Goal: Navigation & Orientation: Understand site structure

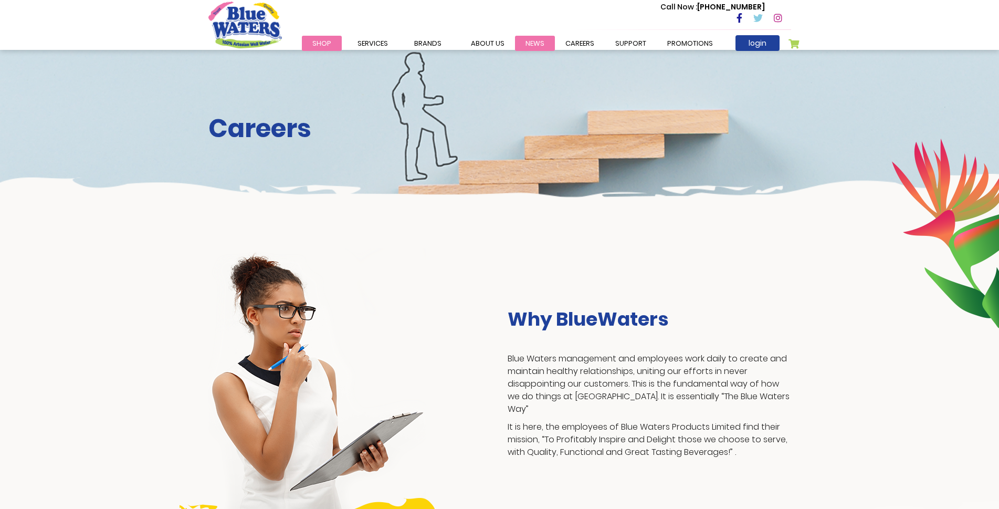
click at [532, 44] on link "News" at bounding box center [535, 43] width 40 height 15
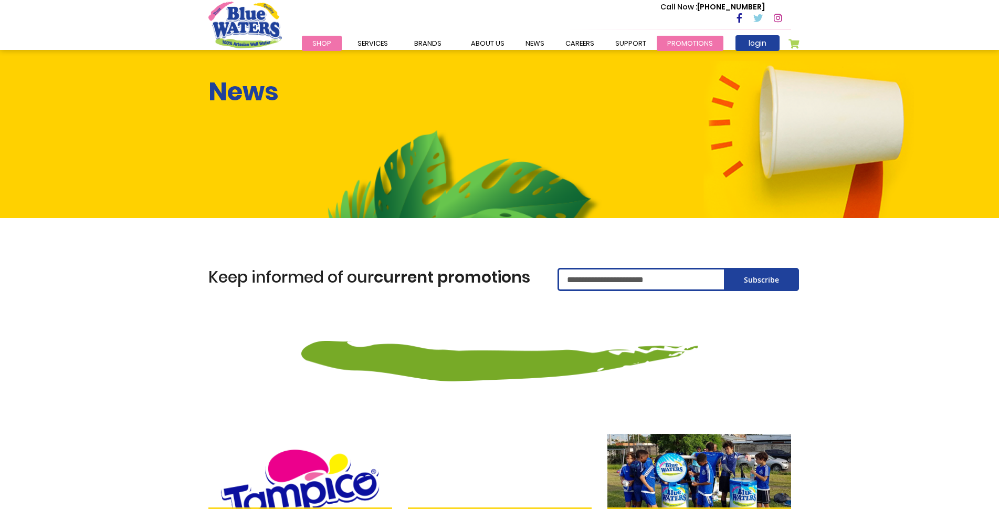
click at [670, 45] on link "Promotions" at bounding box center [690, 43] width 67 height 15
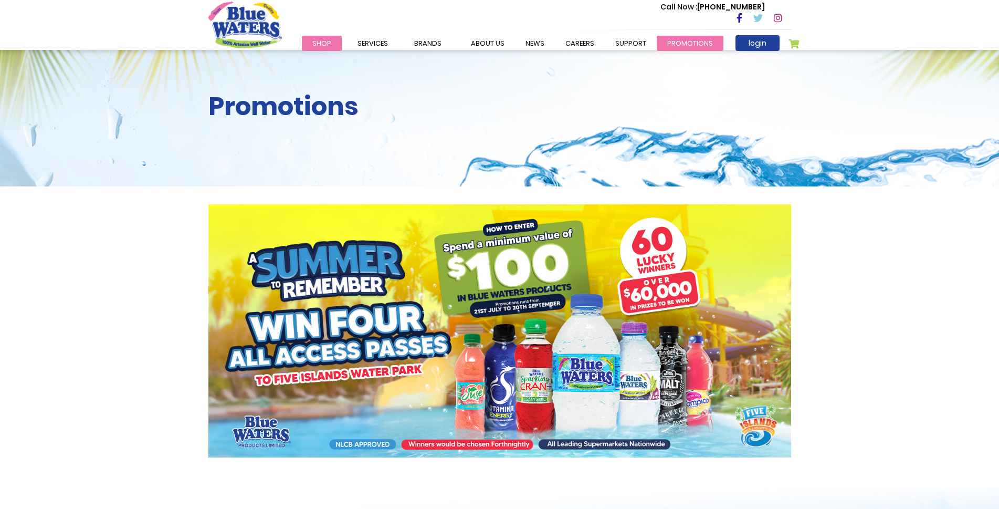
click at [687, 48] on link "Promotions" at bounding box center [690, 43] width 67 height 15
click at [536, 41] on link "News" at bounding box center [535, 43] width 40 height 15
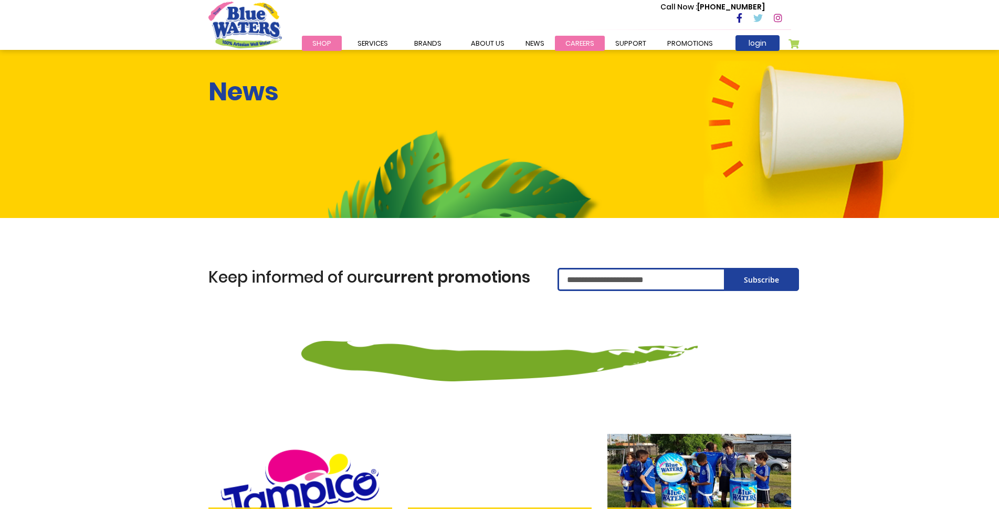
click at [564, 44] on link "careers" at bounding box center [580, 43] width 50 height 15
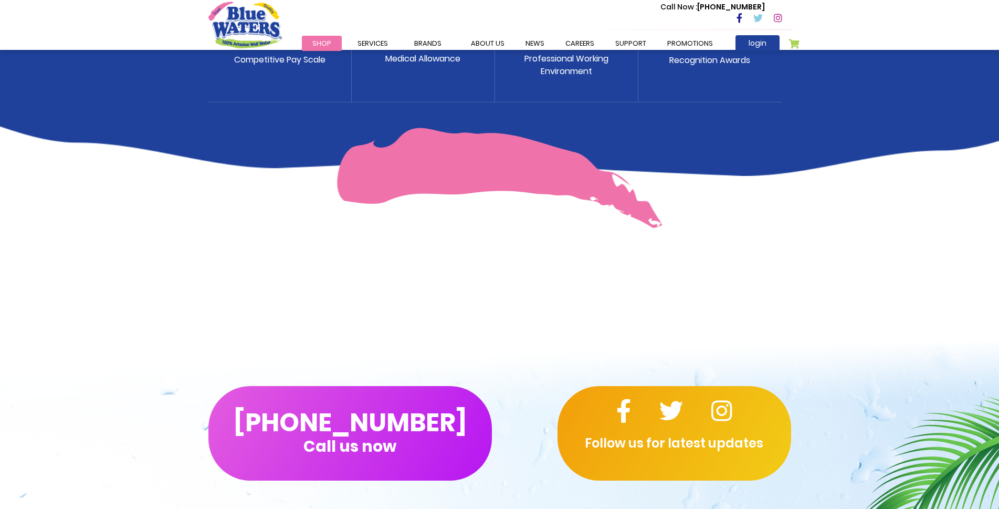
scroll to position [683, 0]
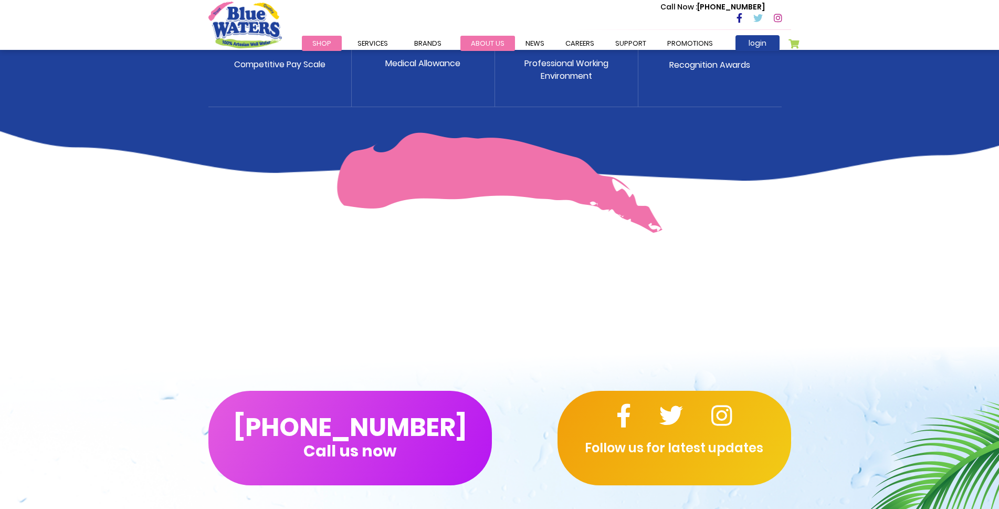
click at [477, 39] on link "about us" at bounding box center [488, 43] width 55 height 15
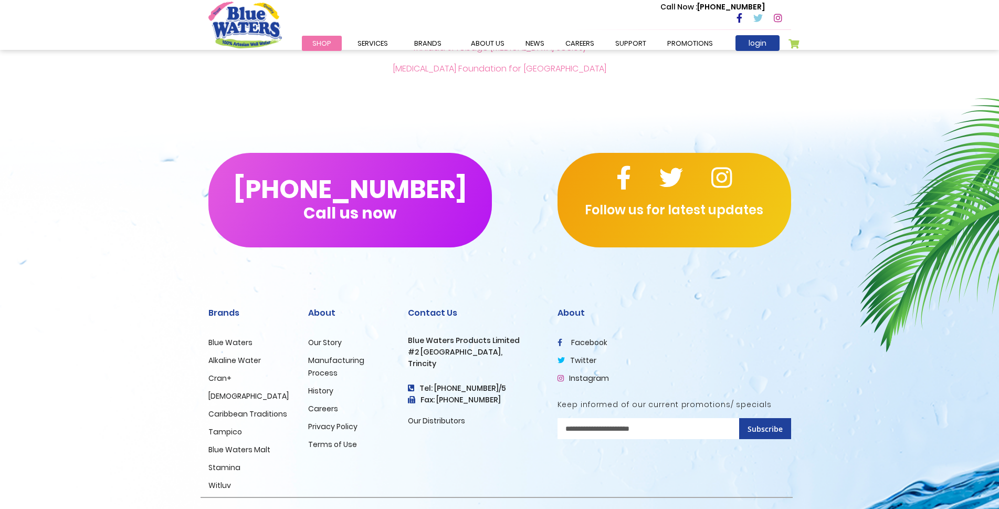
scroll to position [2455, 0]
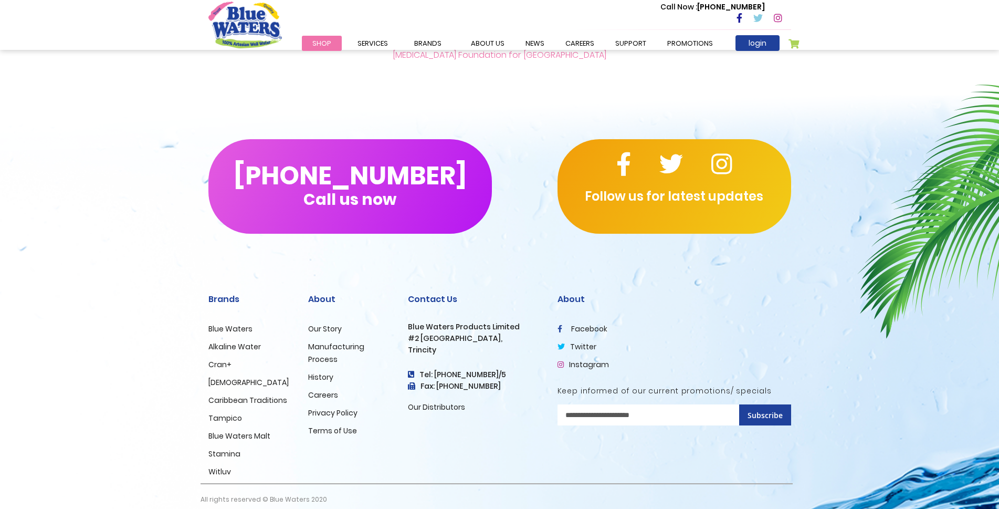
click at [226, 324] on link "Blue Waters" at bounding box center [230, 329] width 44 height 11
